Goal: Task Accomplishment & Management: Manage account settings

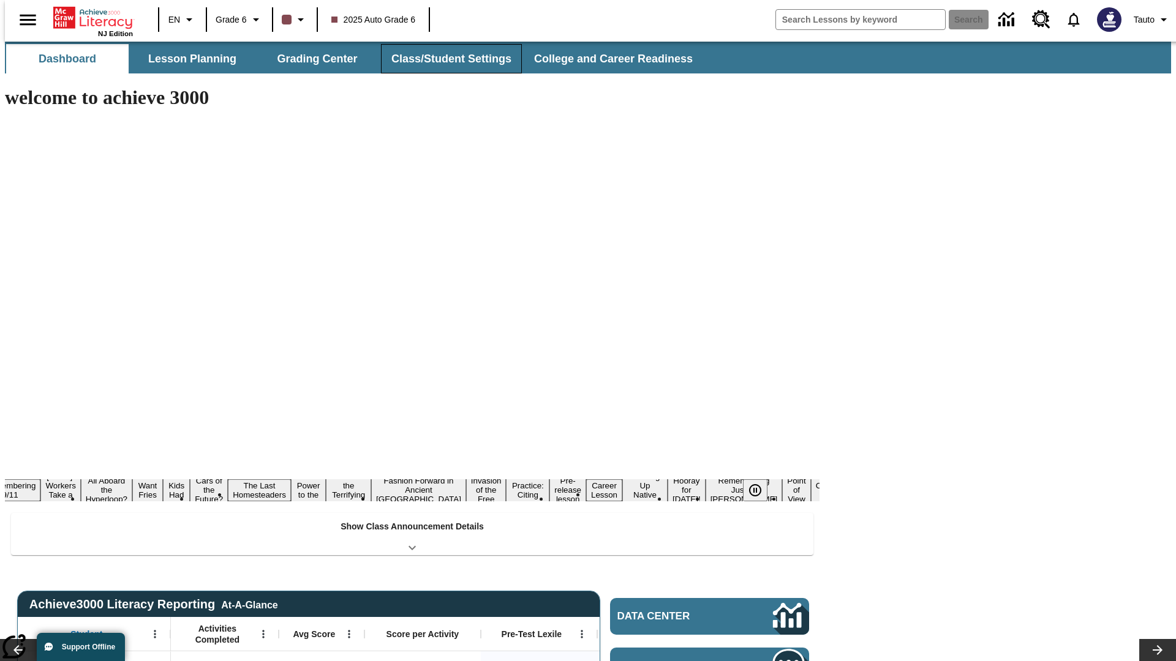
click at [445, 59] on button "Class/Student Settings" at bounding box center [451, 58] width 141 height 29
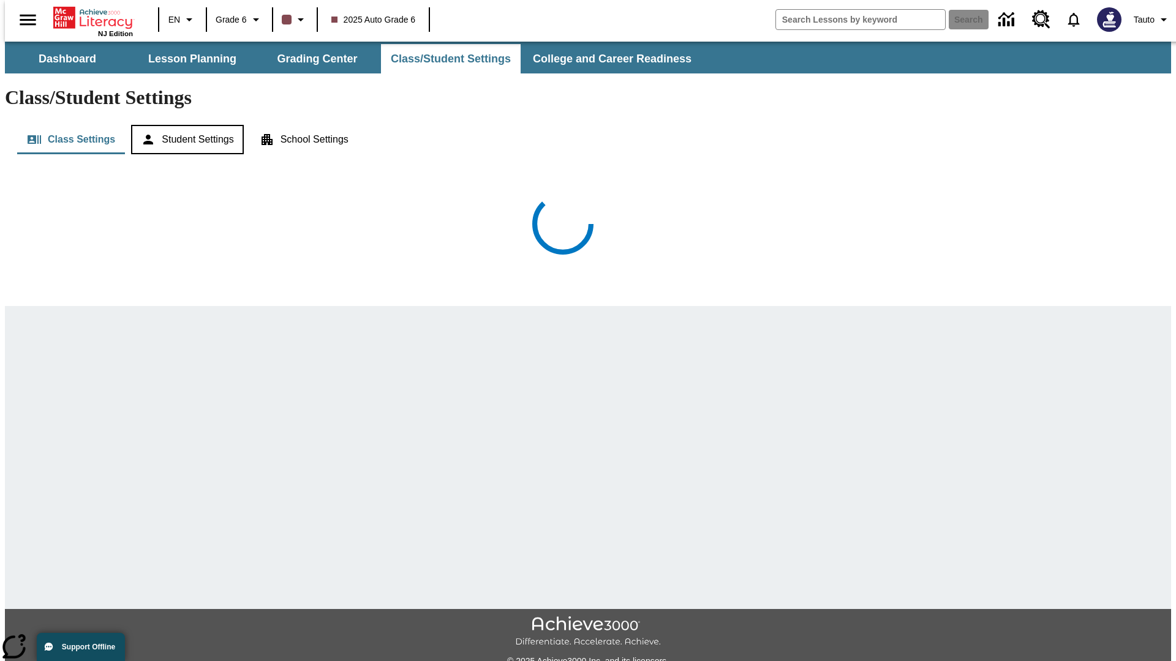
click at [184, 125] on button "Student Settings" at bounding box center [187, 139] width 112 height 29
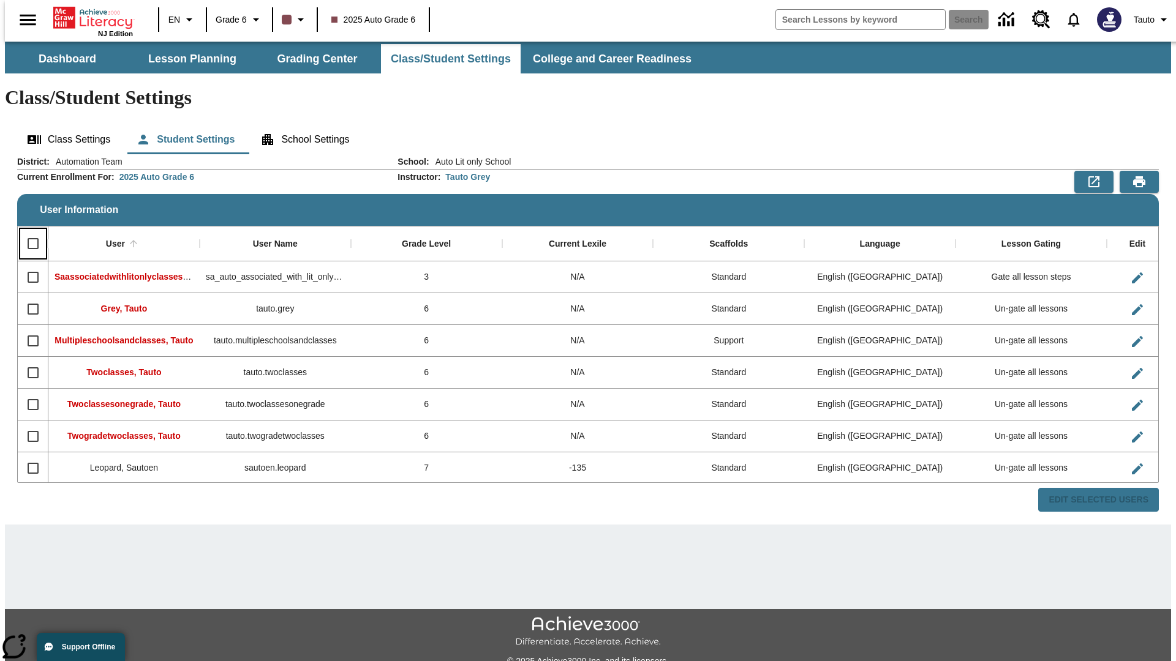
click at [28, 231] on input "Select all rows" at bounding box center [33, 244] width 26 height 26
checkbox input "true"
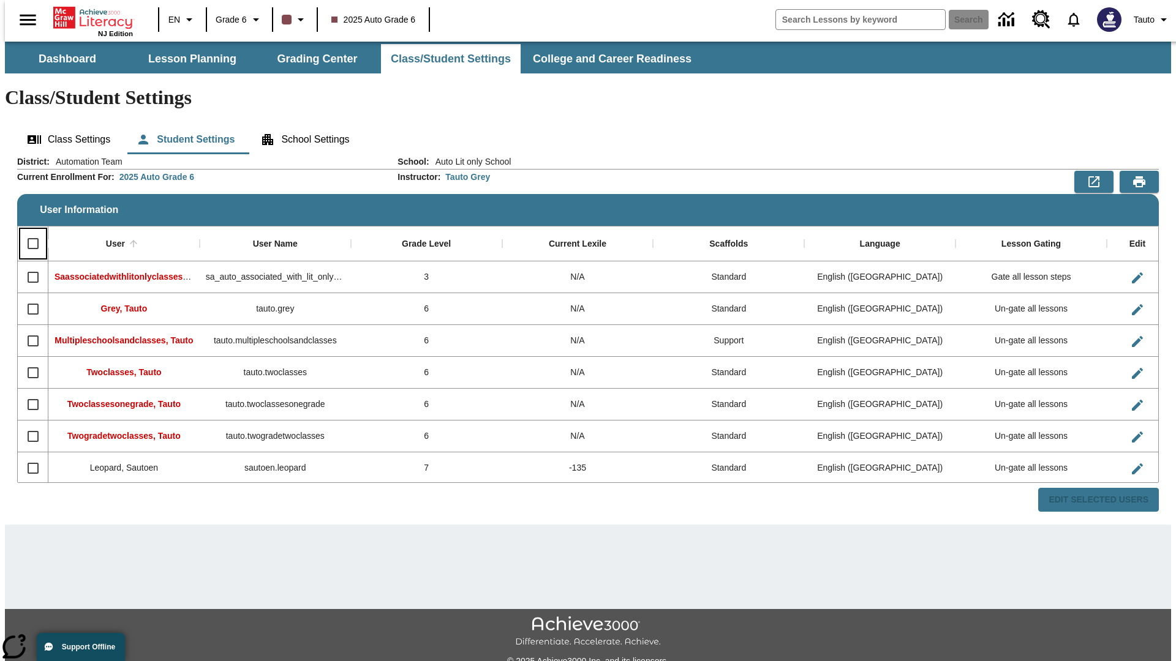
checkbox input "true"
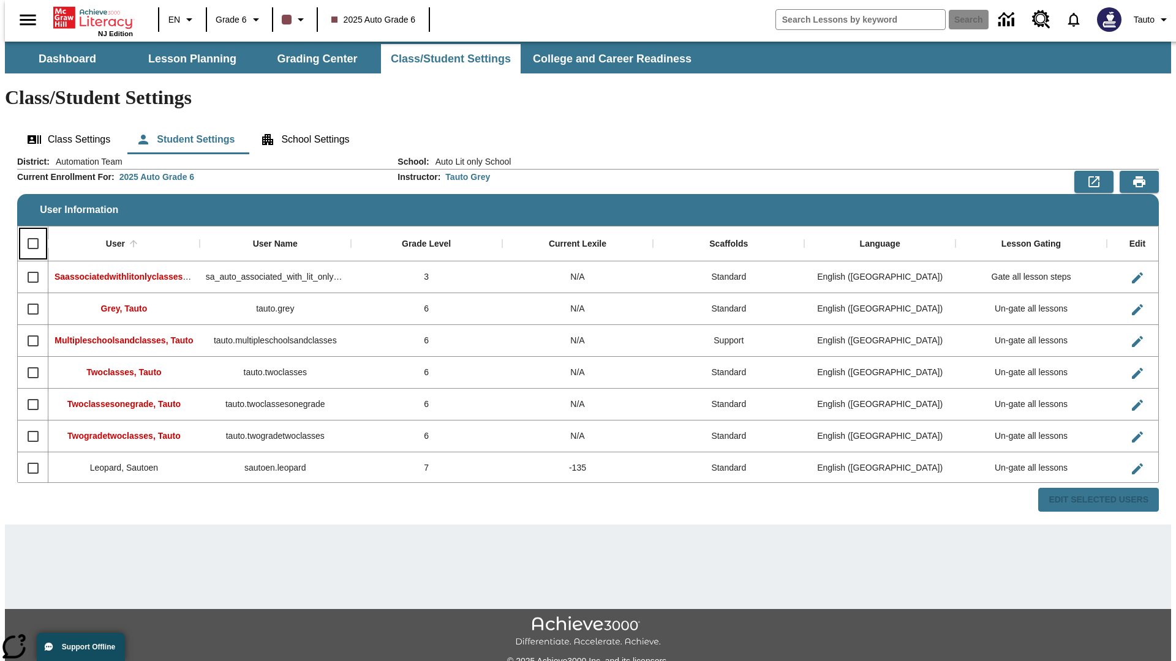
checkbox input "true"
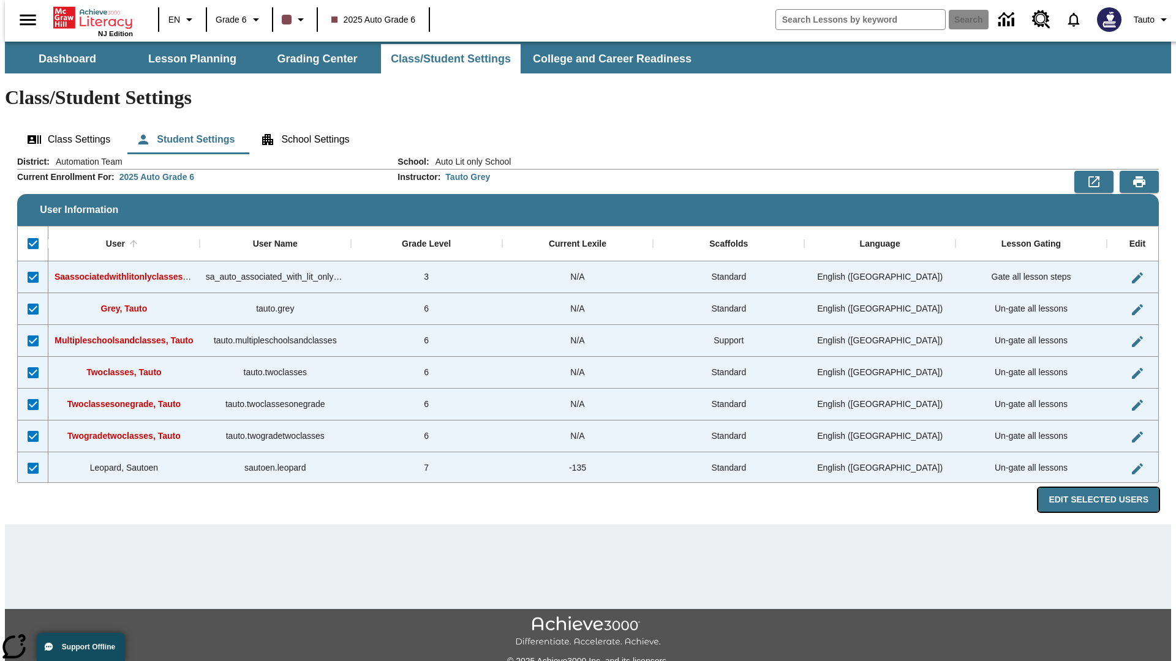
click at [1108, 488] on button "Edit Selected Users" at bounding box center [1098, 500] width 121 height 24
